Goal: Complete application form

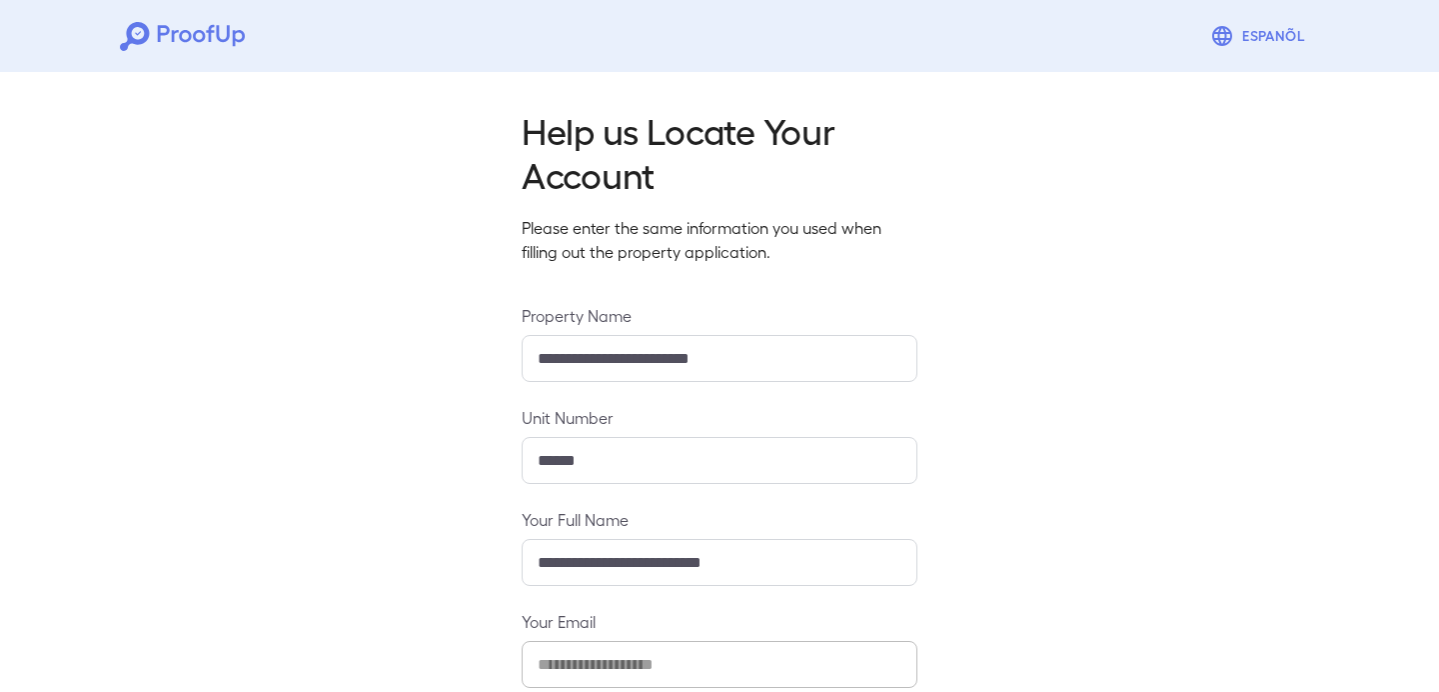
scroll to position [214, 0]
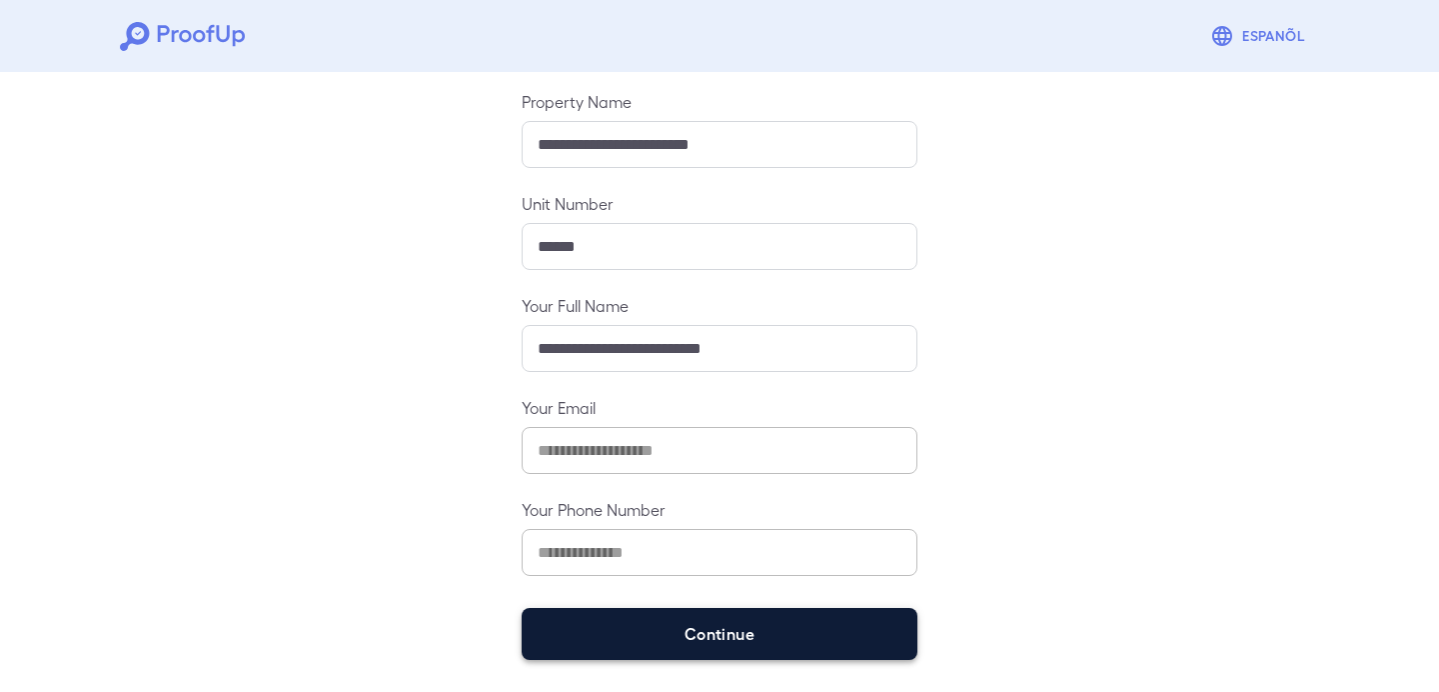
click at [630, 616] on button "Continue" at bounding box center [720, 634] width 396 height 52
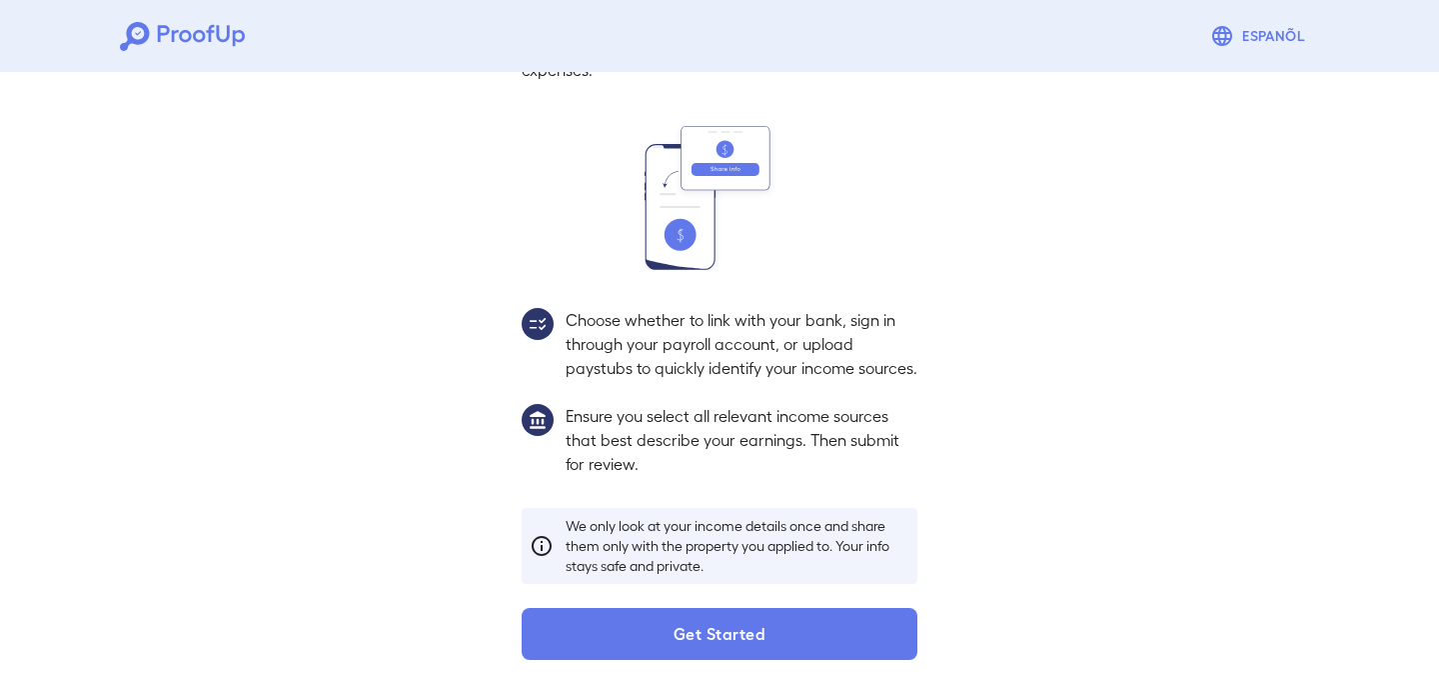
scroll to position [185, 0]
click at [569, 602] on div "Income Verification In this step, you'll share your income sources with us to h…" at bounding box center [720, 303] width 444 height 714
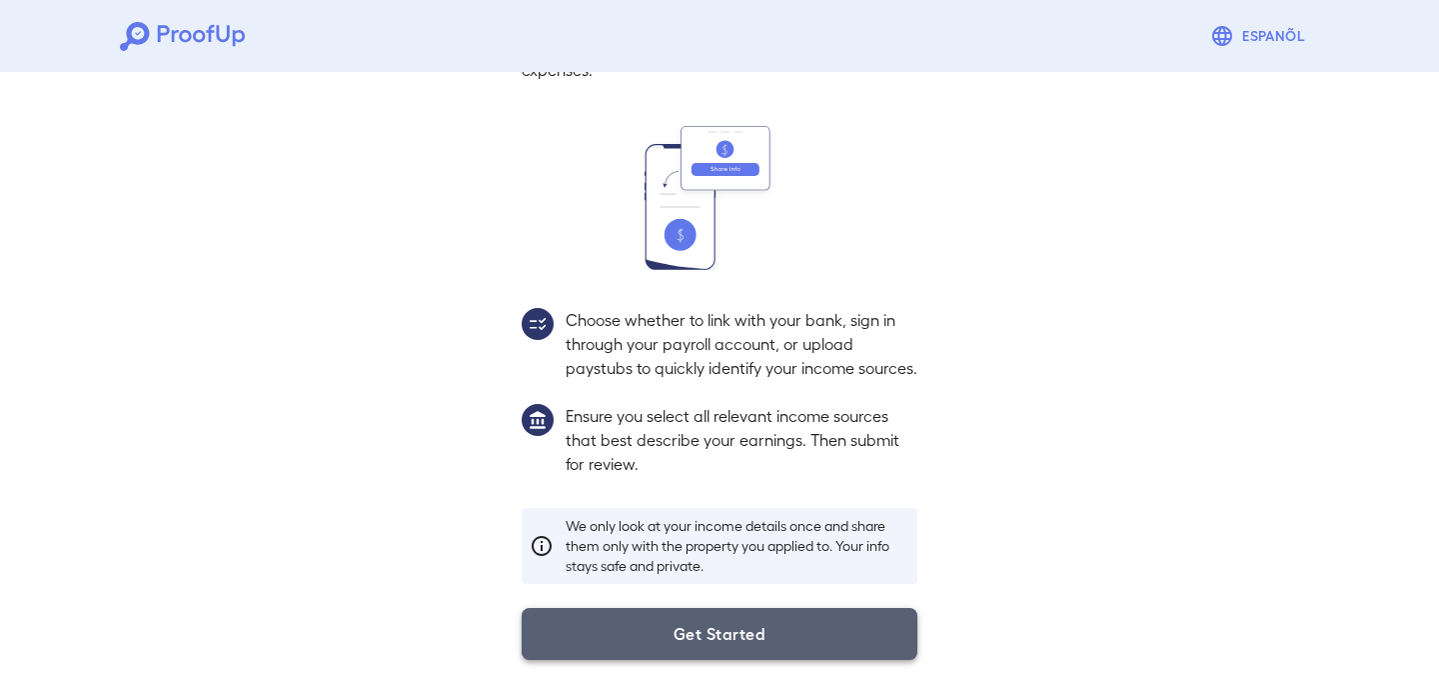
click at [581, 634] on button "Get Started" at bounding box center [720, 634] width 396 height 52
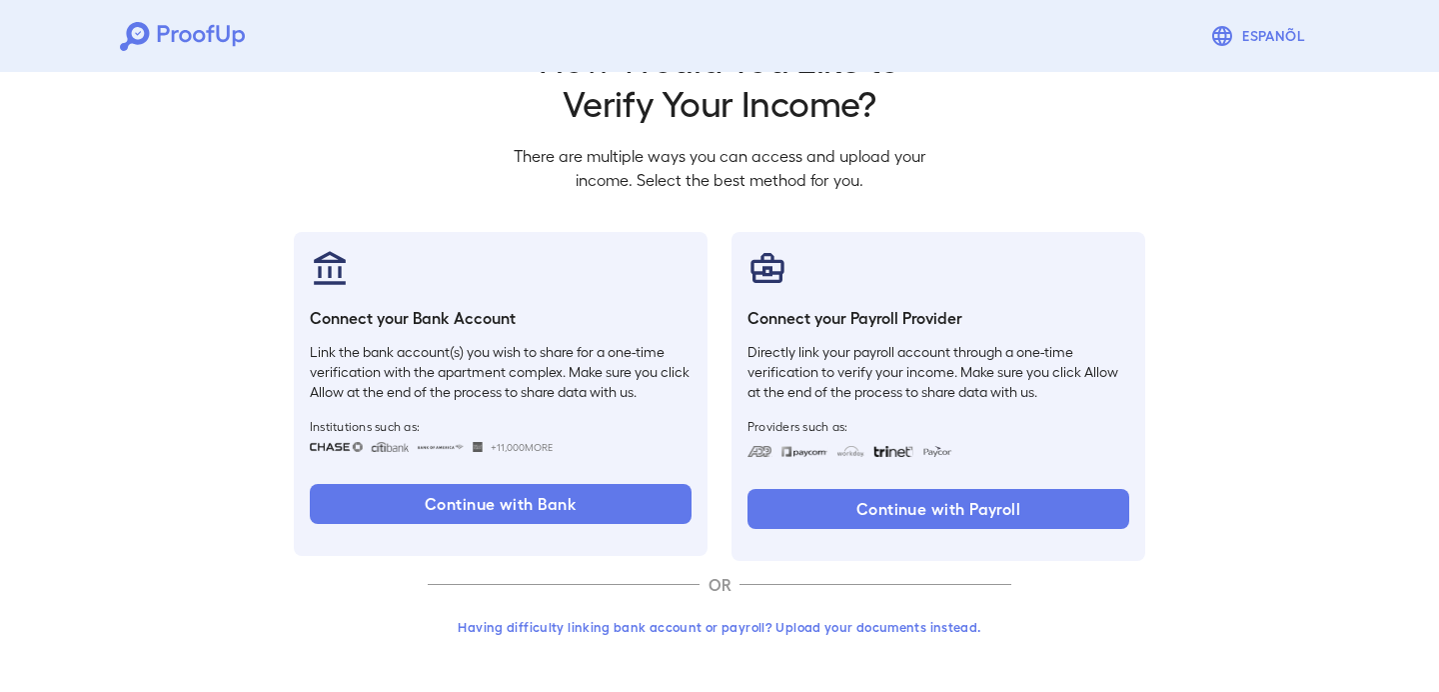
click at [632, 620] on button "Having difficulty linking bank account or payroll? Upload your documents instea…" at bounding box center [720, 627] width 584 height 36
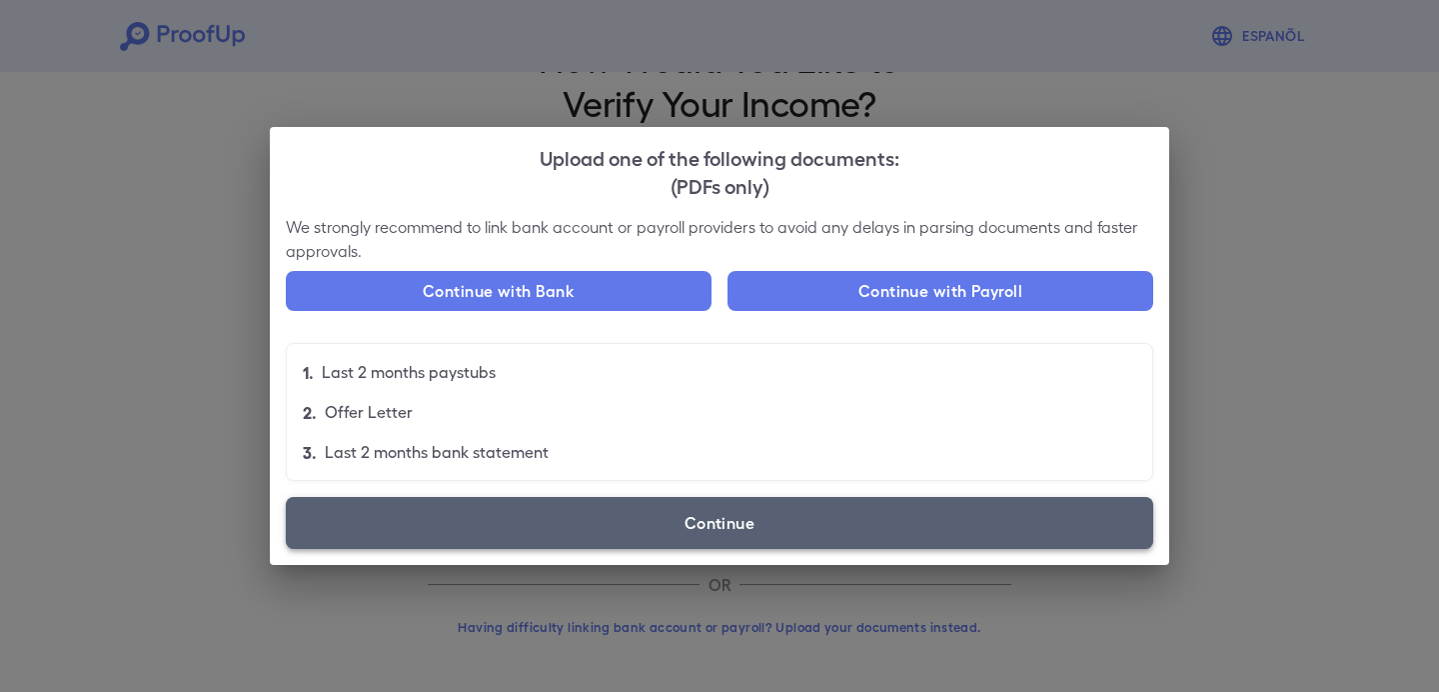
click at [721, 503] on label "Continue" at bounding box center [719, 523] width 867 height 52
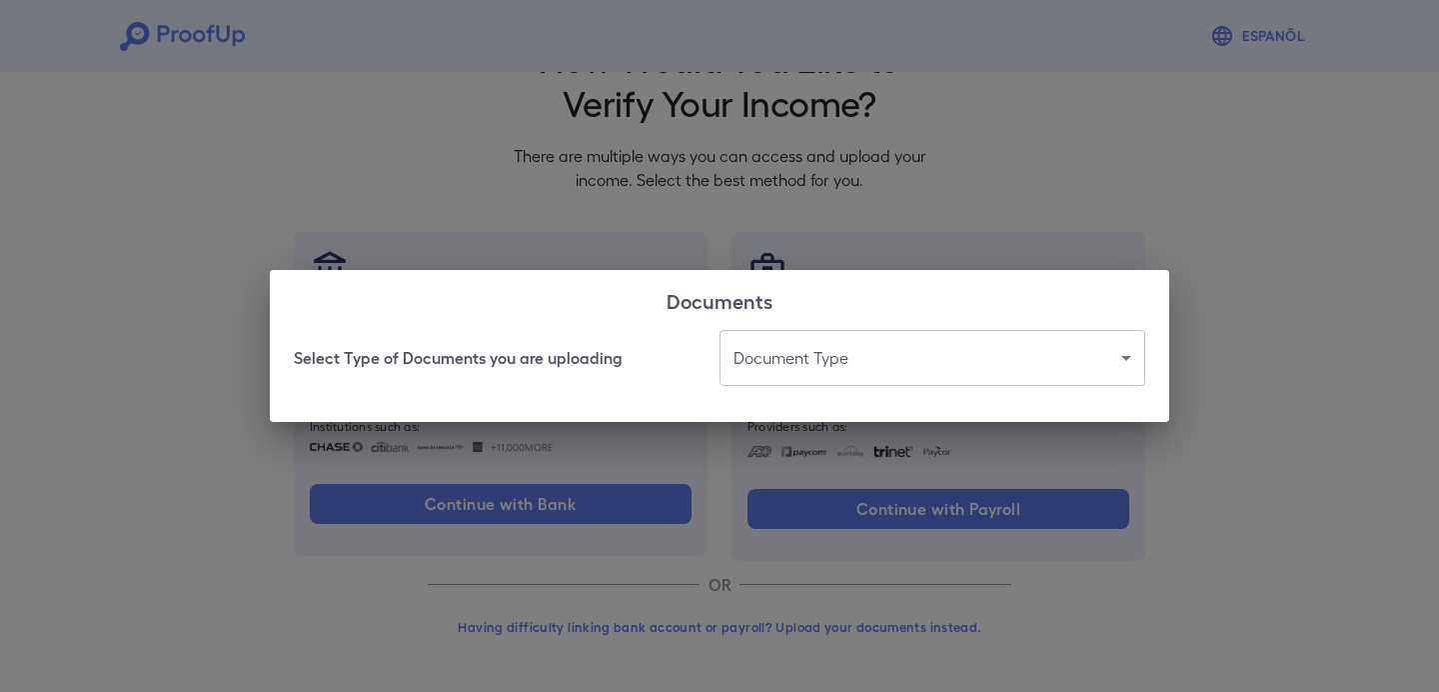
click at [822, 361] on body "Espanõl Go back How Would You Like to Verify Your Income? There are multiple wa…" at bounding box center [719, 310] width 1439 height 764
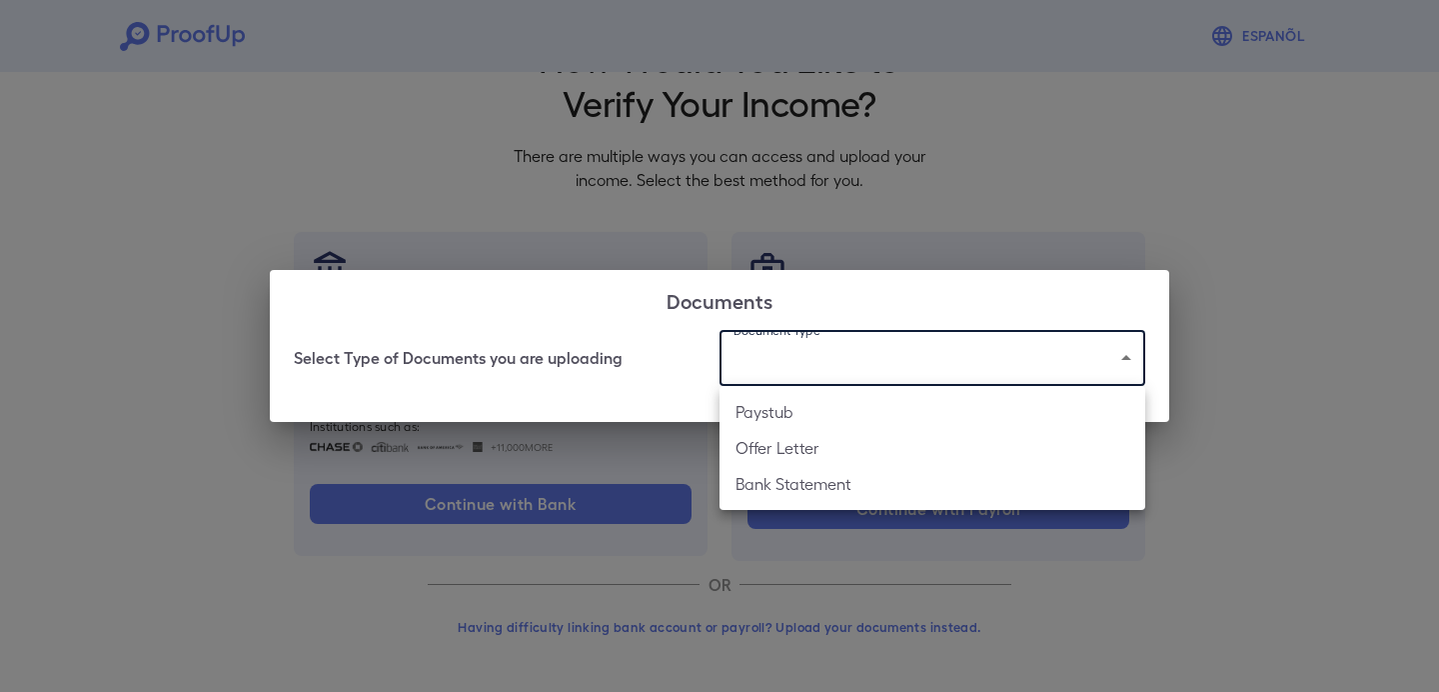
click at [830, 490] on li "Bank Statement" at bounding box center [933, 484] width 426 height 36
type input "**********"
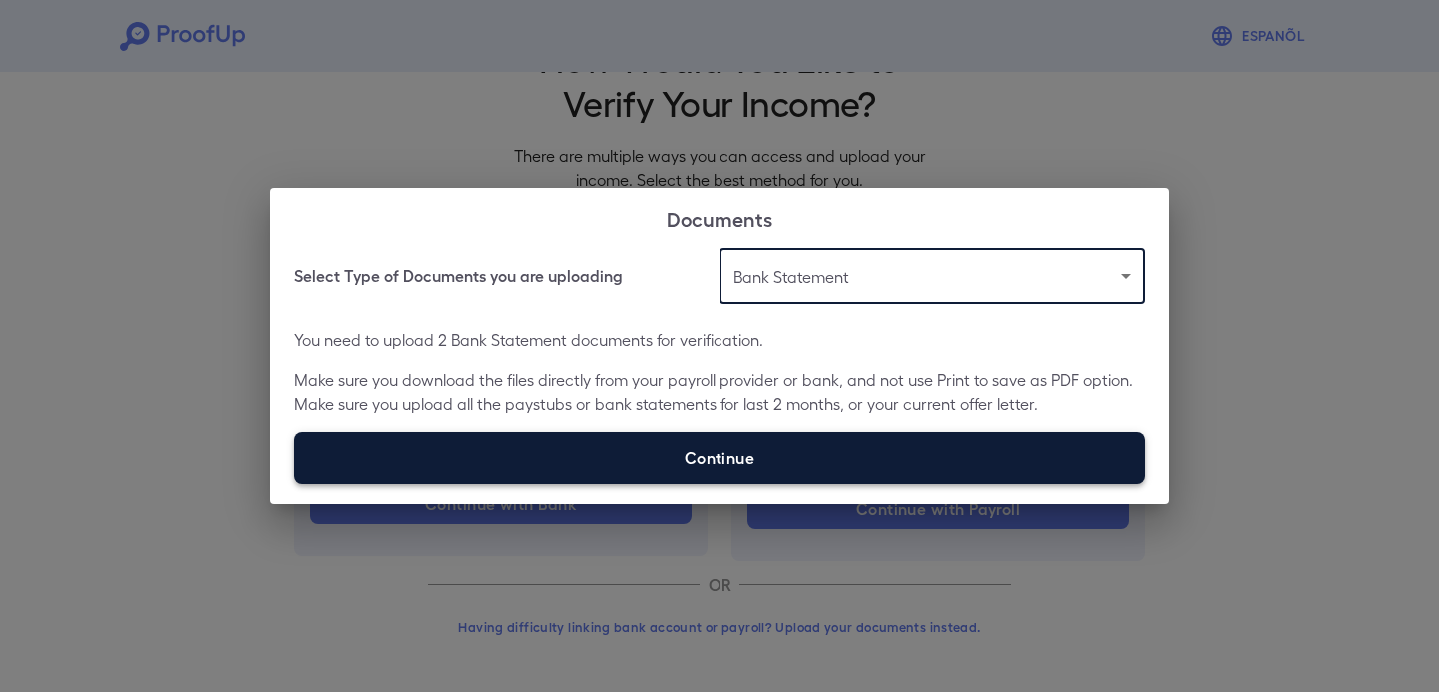
click at [873, 448] on label "Continue" at bounding box center [719, 458] width 851 height 52
click at [295, 483] on input "Continue" at bounding box center [294, 483] width 1 height 1
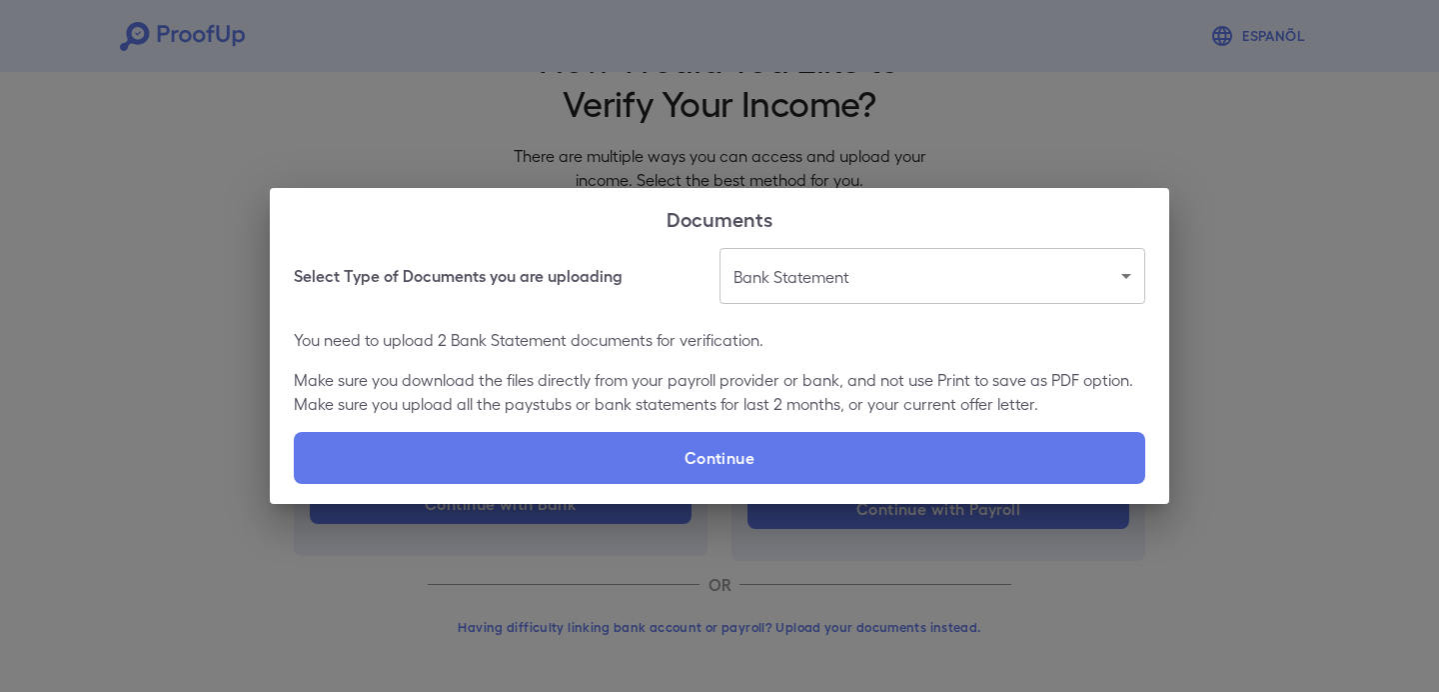
type input "**********"
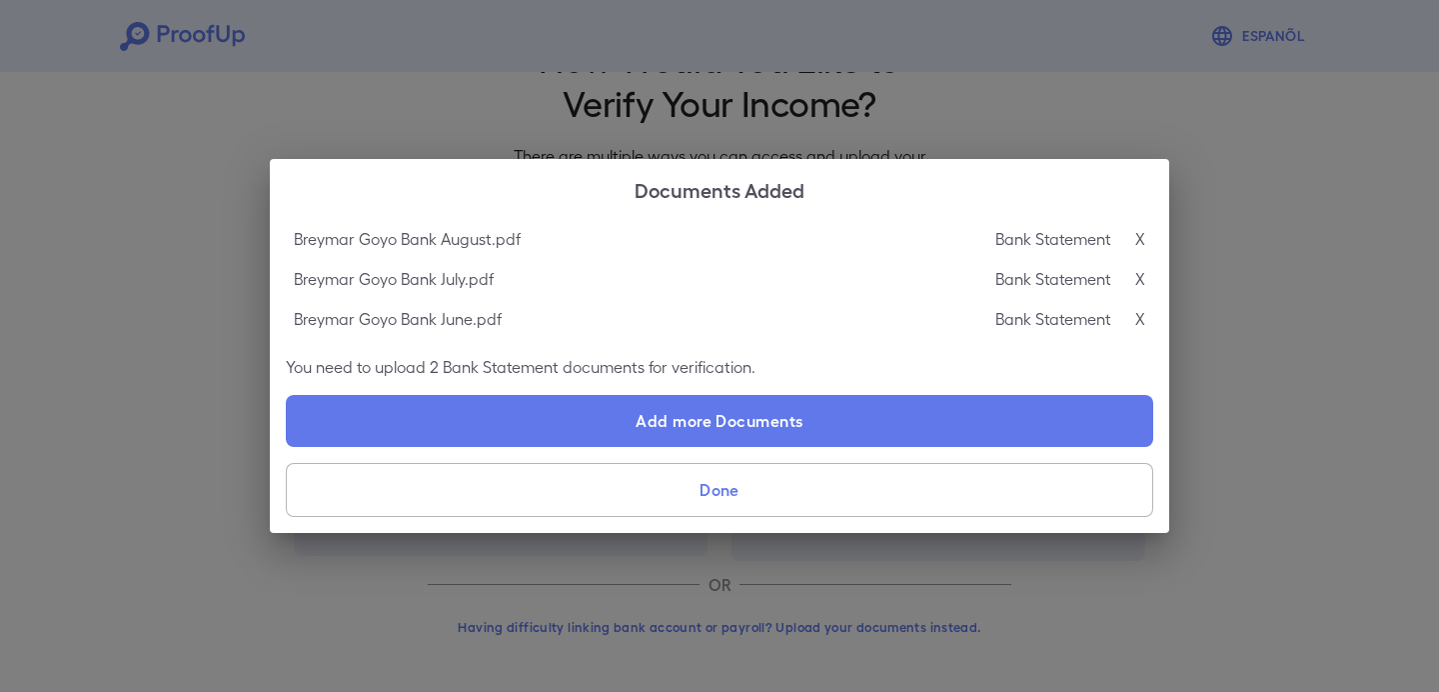
click at [901, 493] on button "Done" at bounding box center [719, 490] width 867 height 54
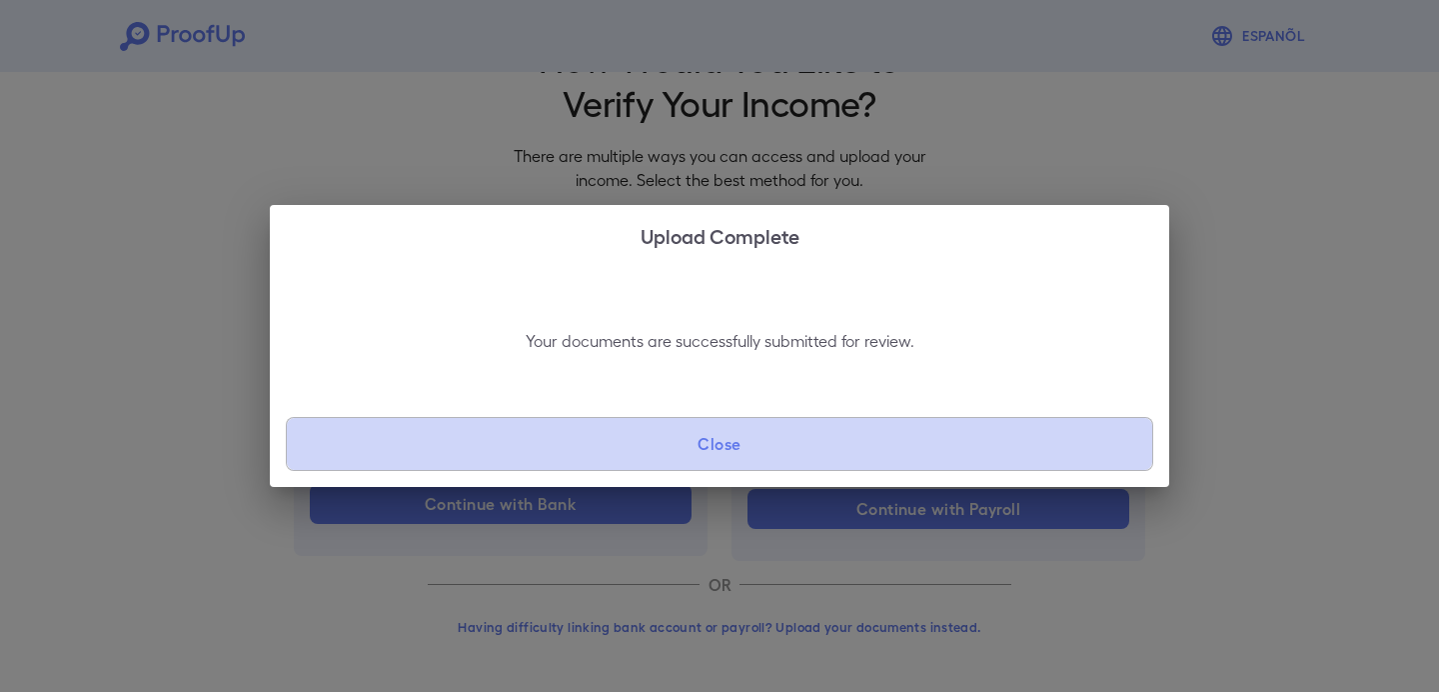
click at [904, 446] on button "Close" at bounding box center [719, 444] width 867 height 54
